Goal: Task Accomplishment & Management: Manage account settings

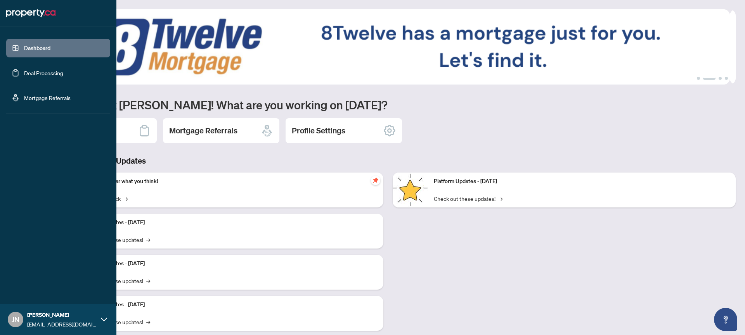
click at [24, 73] on link "Deal Processing" at bounding box center [43, 72] width 39 height 7
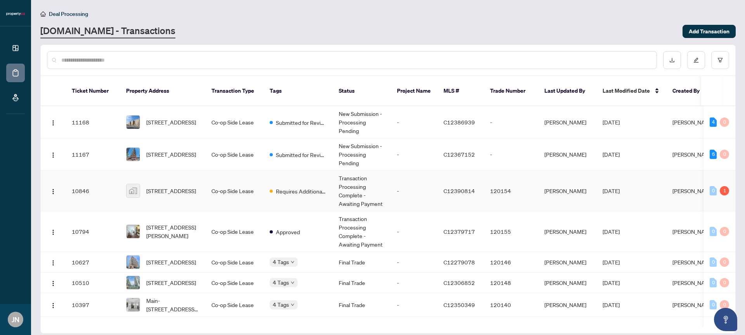
click at [306, 197] on td "Requires Additional Docs" at bounding box center [297, 191] width 69 height 41
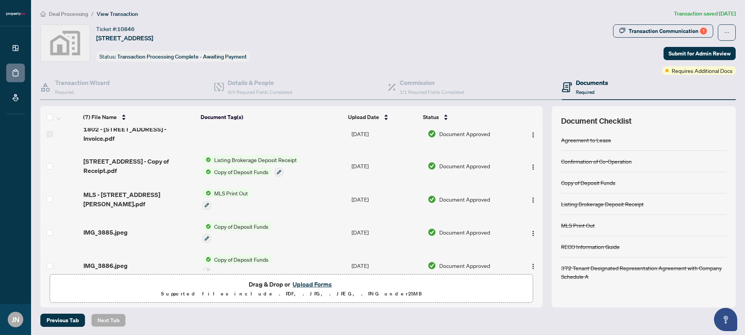
scroll to position [82, 0]
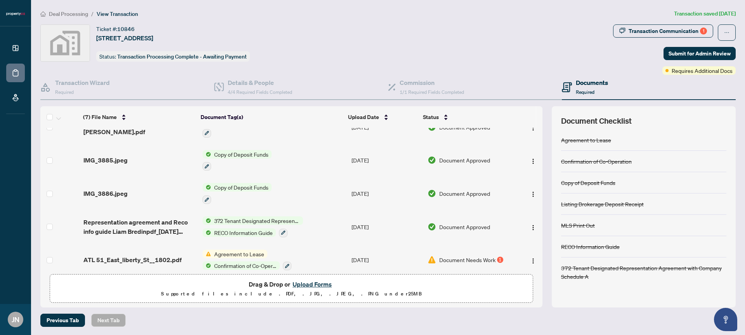
click at [137, 244] on td "ATL 51_East_liberty_St__1802.pdf" at bounding box center [139, 260] width 119 height 33
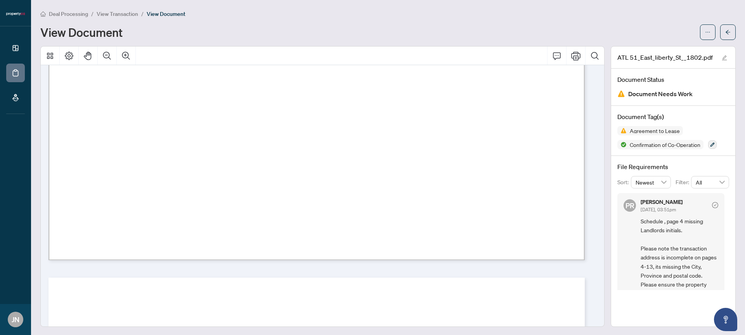
scroll to position [1489, 0]
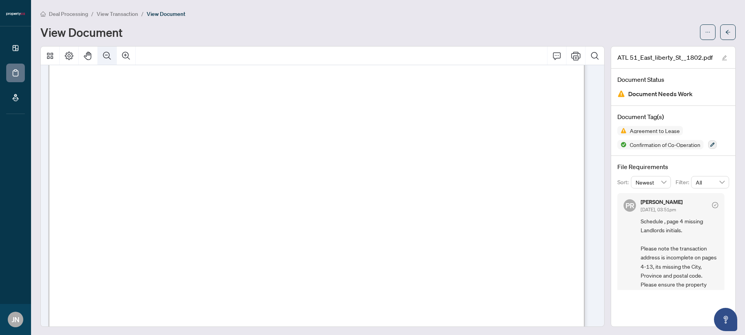
click at [112, 57] on button "Zoom Out" at bounding box center [107, 56] width 19 height 19
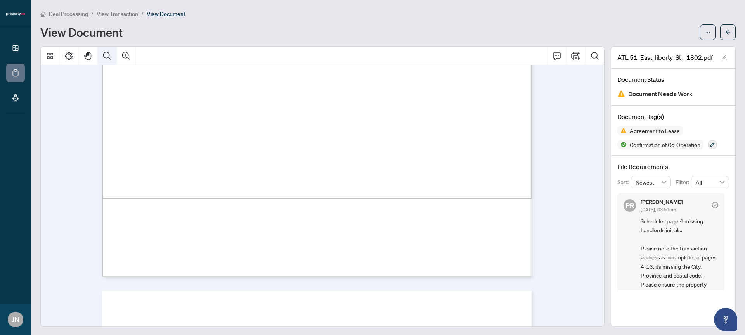
click at [112, 57] on button "Zoom Out" at bounding box center [107, 56] width 19 height 19
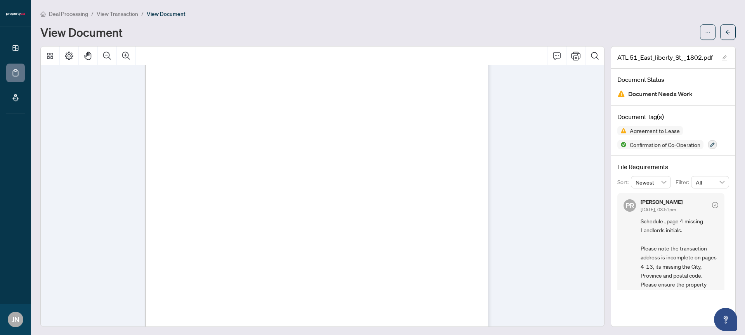
scroll to position [2313, 0]
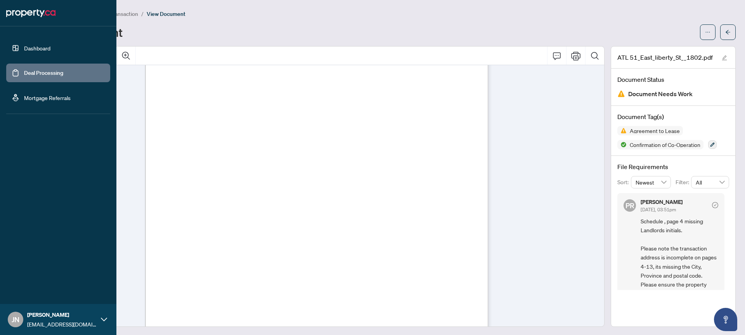
click at [36, 74] on link "Deal Processing" at bounding box center [43, 72] width 39 height 7
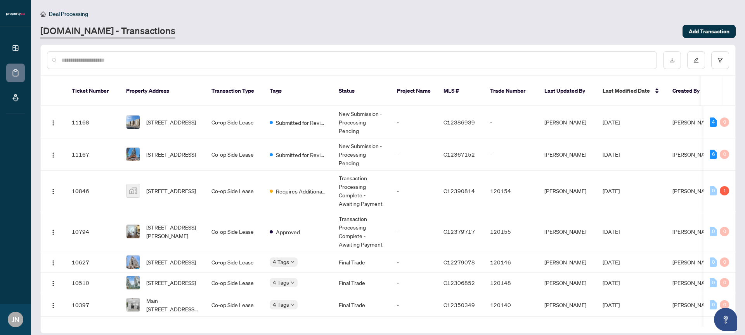
scroll to position [8, 0]
